Goal: Check status: Check status

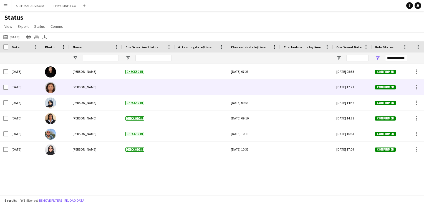
click at [52, 89] on img at bounding box center [50, 87] width 11 height 11
click at [106, 87] on div "[PERSON_NAME]" at bounding box center [95, 86] width 53 height 15
click at [87, 87] on span "[PERSON_NAME]" at bounding box center [85, 87] width 24 height 4
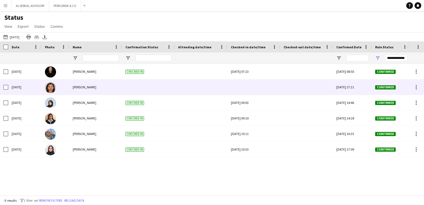
click at [87, 87] on span "[PERSON_NAME]" at bounding box center [85, 87] width 24 height 4
click at [51, 87] on img at bounding box center [50, 87] width 11 height 11
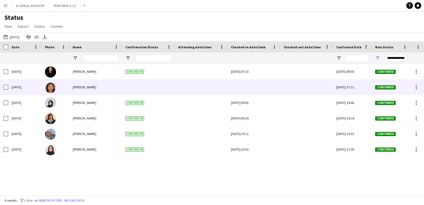
click at [51, 87] on img at bounding box center [50, 87] width 11 height 11
click at [52, 88] on img at bounding box center [50, 87] width 11 height 11
click at [53, 89] on img at bounding box center [50, 87] width 11 height 11
click at [54, 89] on img at bounding box center [50, 87] width 11 height 11
